Goal: Task Accomplishment & Management: Manage account settings

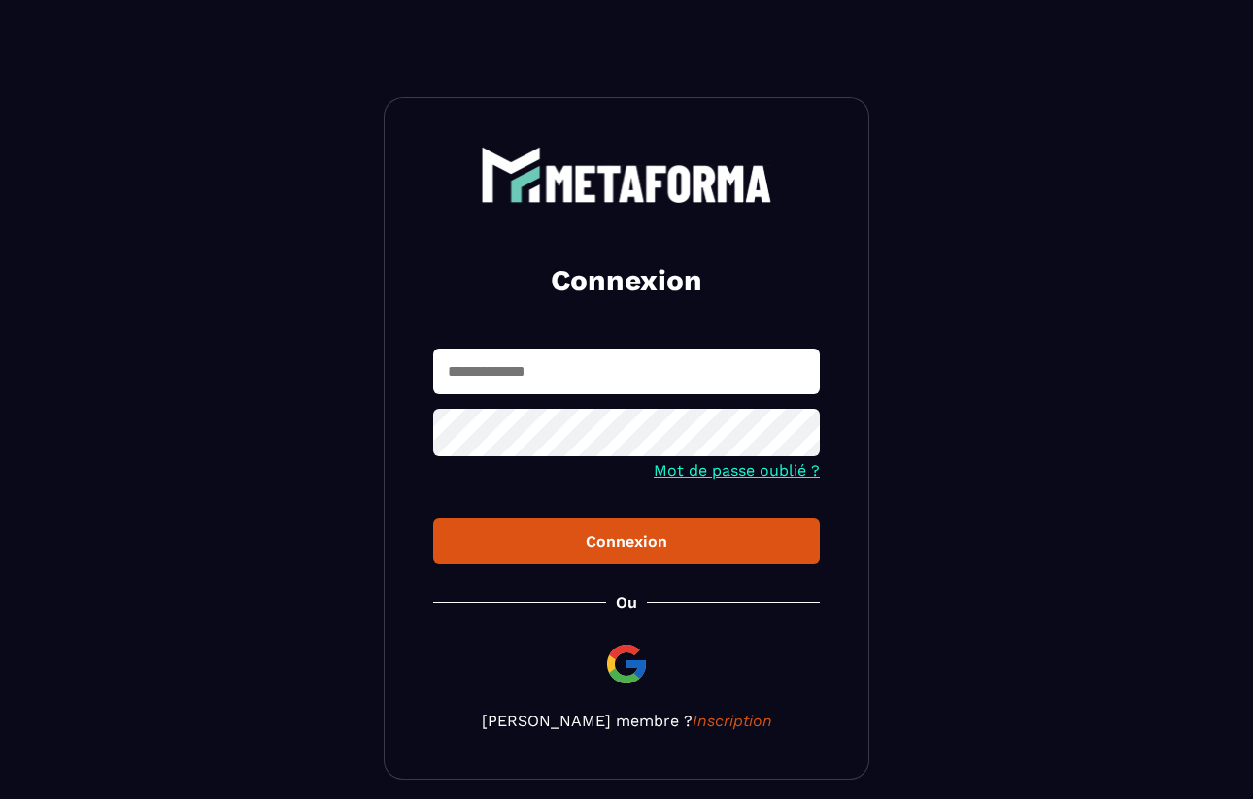
click at [550, 366] on input "text" at bounding box center [626, 372] width 387 height 46
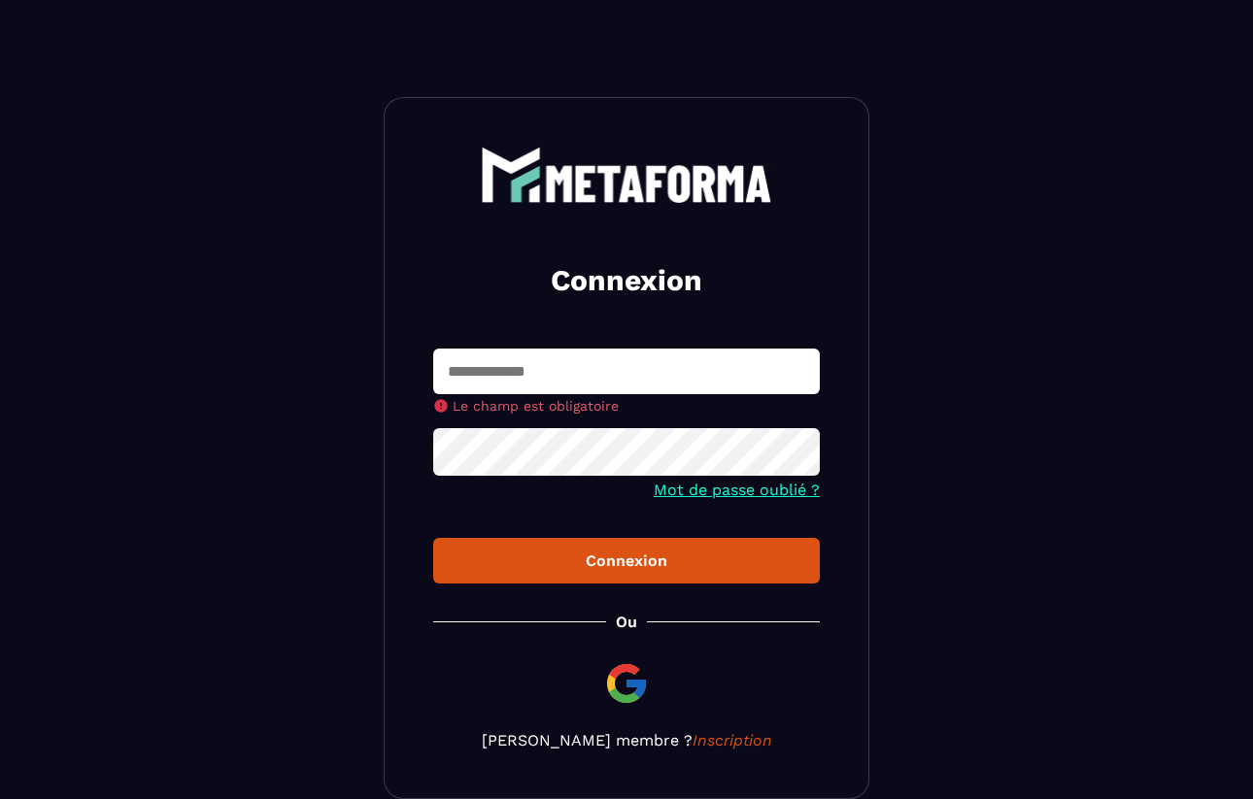
type input "**********"
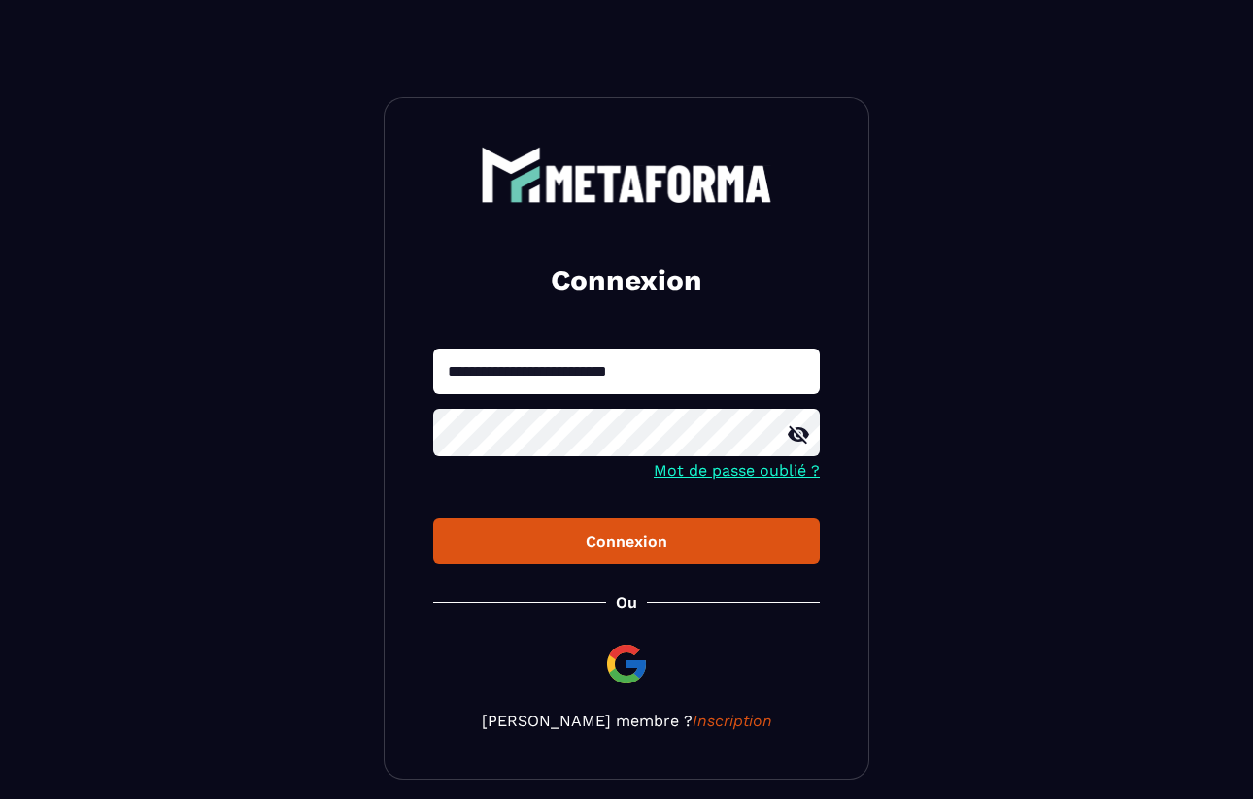
click at [801, 439] on icon at bounding box center [798, 434] width 21 height 17
click at [621, 553] on button "Connexion" at bounding box center [626, 542] width 387 height 46
